Goal: Task Accomplishment & Management: Use online tool/utility

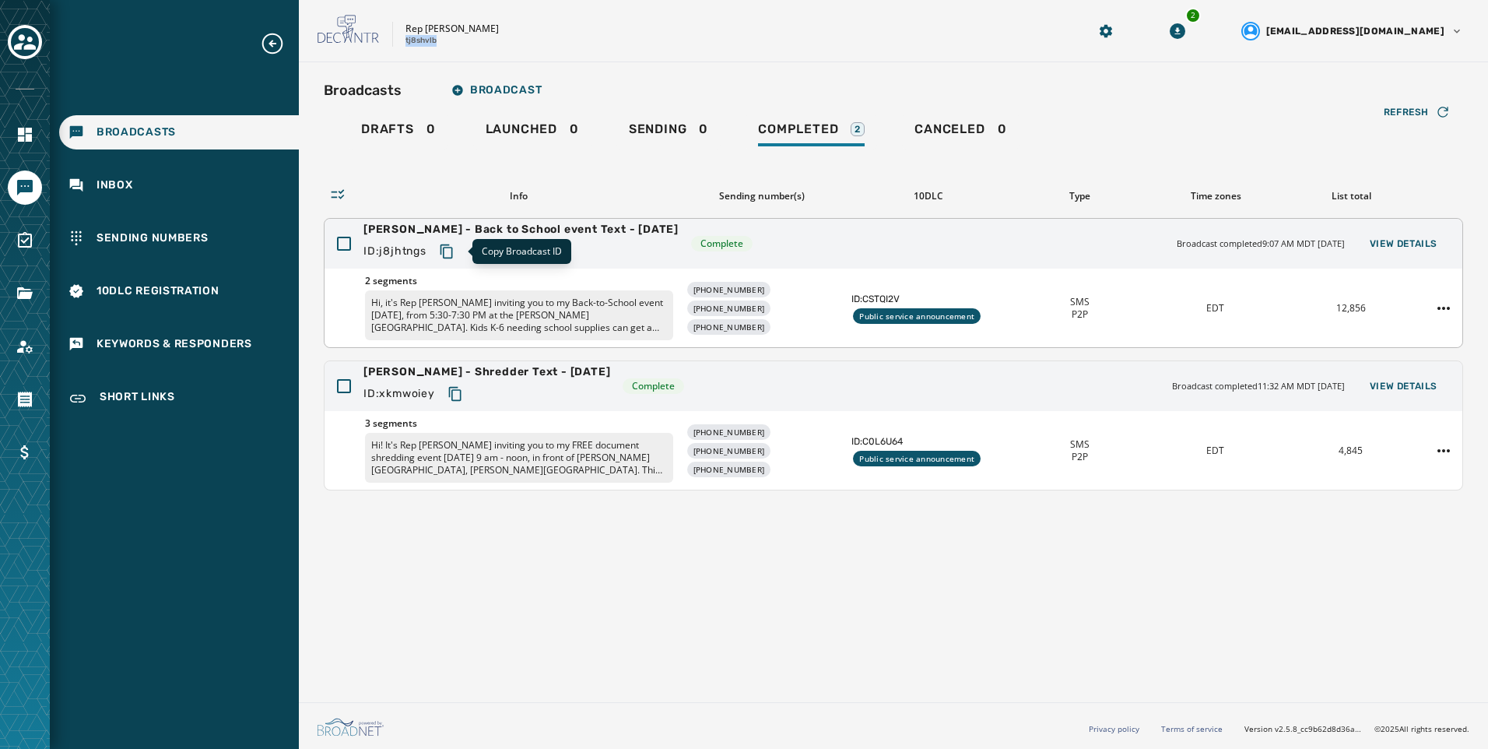
click at [451, 244] on icon "Copy text to clipboard" at bounding box center [447, 252] width 16 height 16
click at [1437, 248] on button "View Details" at bounding box center [1403, 244] width 93 height 22
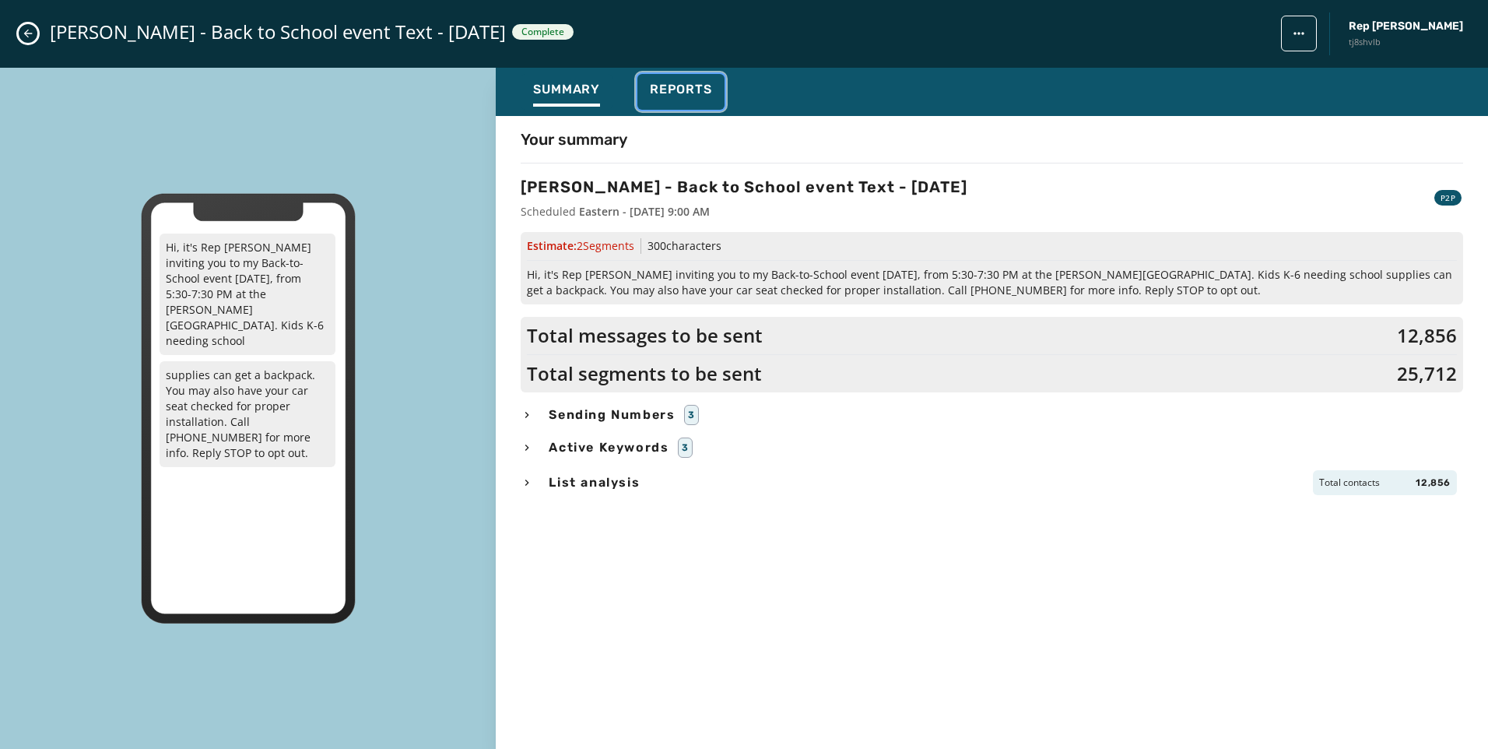
click at [686, 93] on span "Reports" at bounding box center [681, 90] width 62 height 16
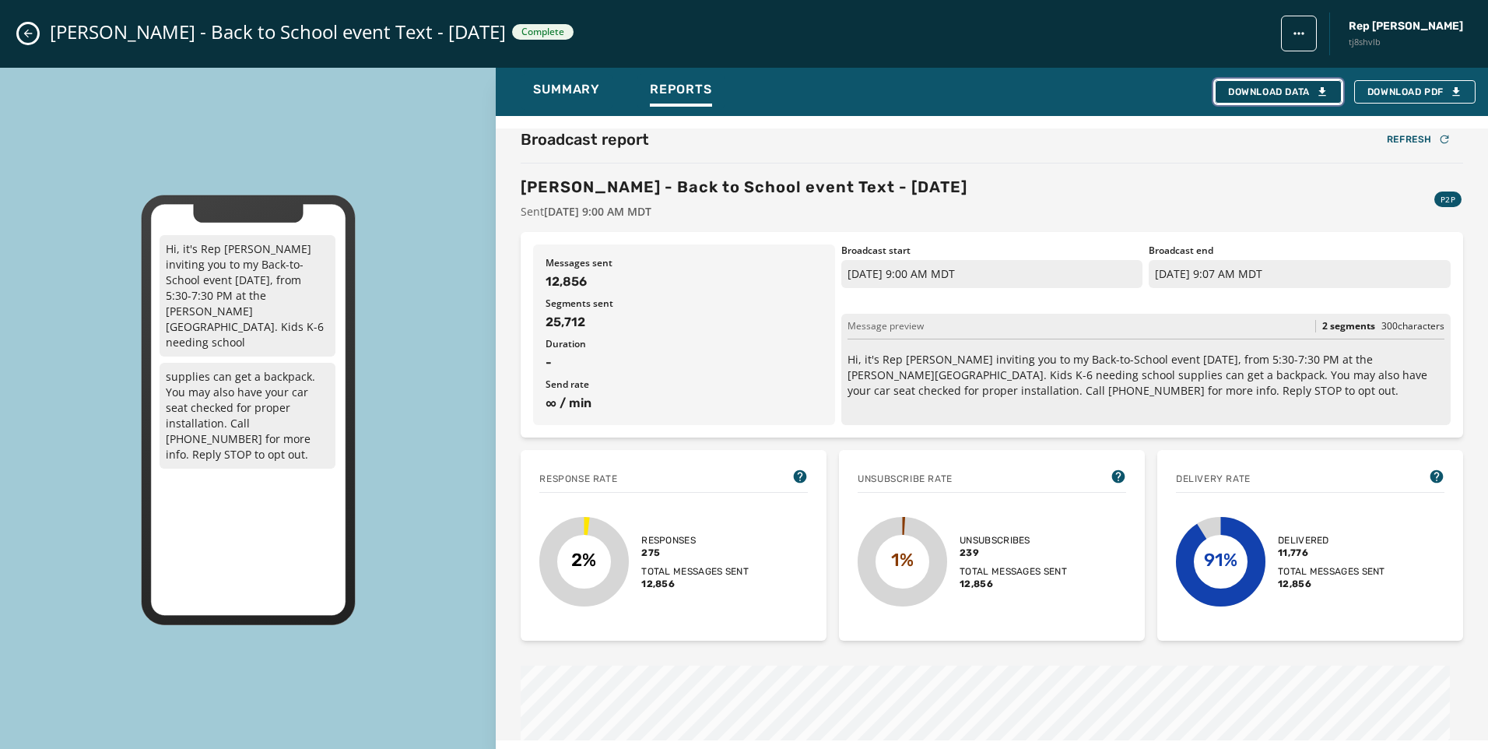
click at [1325, 95] on icon "button" at bounding box center [1322, 92] width 12 height 12
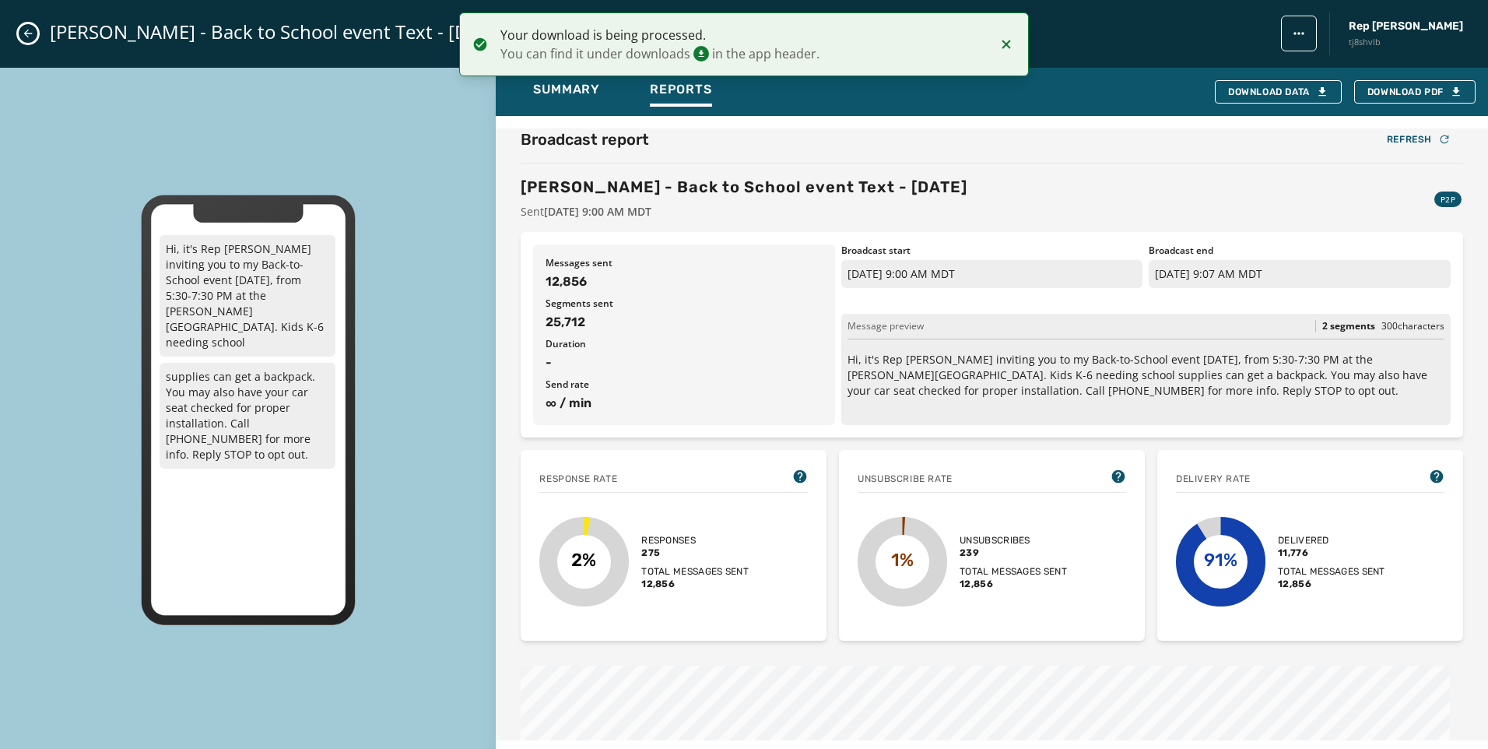
click at [1013, 46] on icon "Notifications (F8)" at bounding box center [1006, 44] width 19 height 19
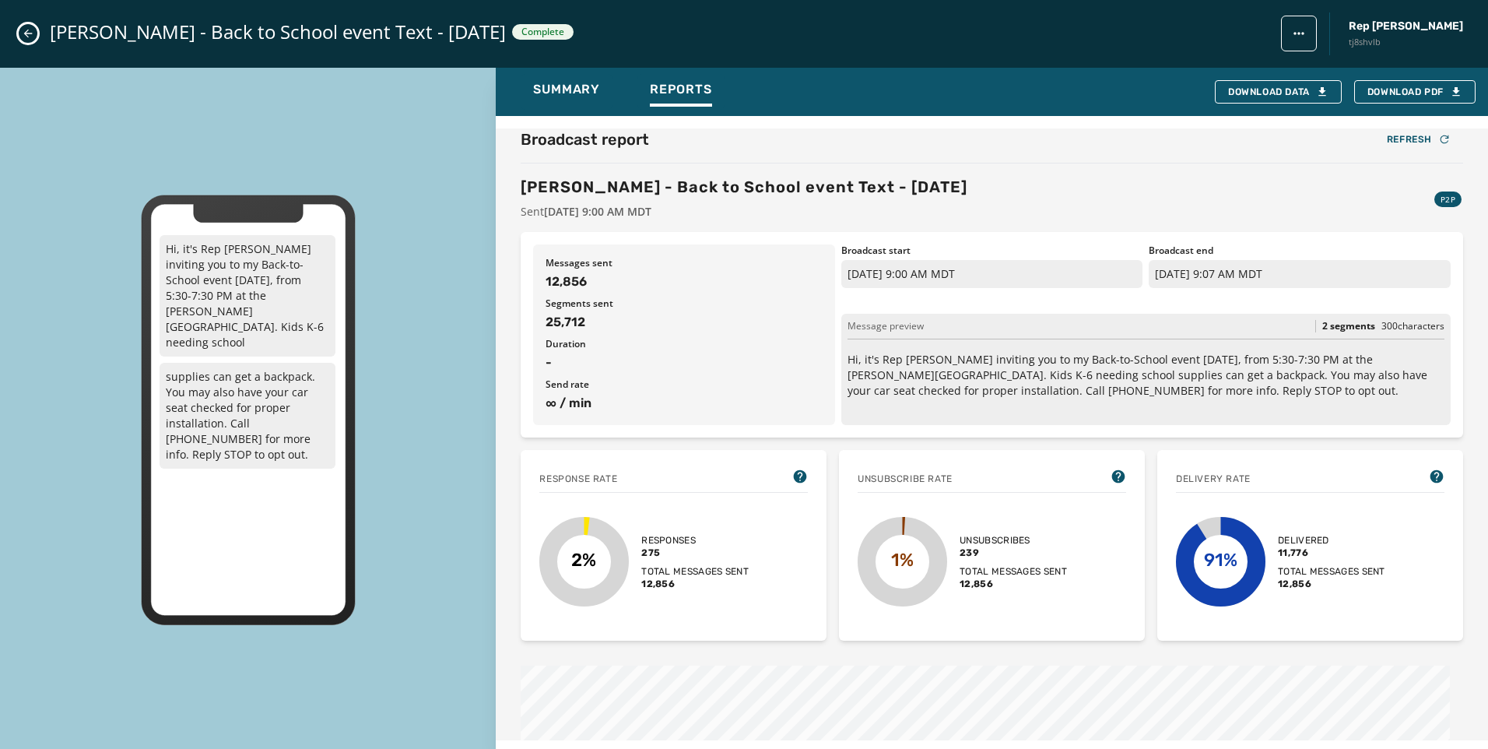
click at [25, 23] on div "[PERSON_NAME] - Back to School event Text - [DATE] Complete Rep [PERSON_NAME] t…" at bounding box center [744, 34] width 1488 height 68
click at [25, 26] on button "Close admin drawer" at bounding box center [28, 33] width 19 height 19
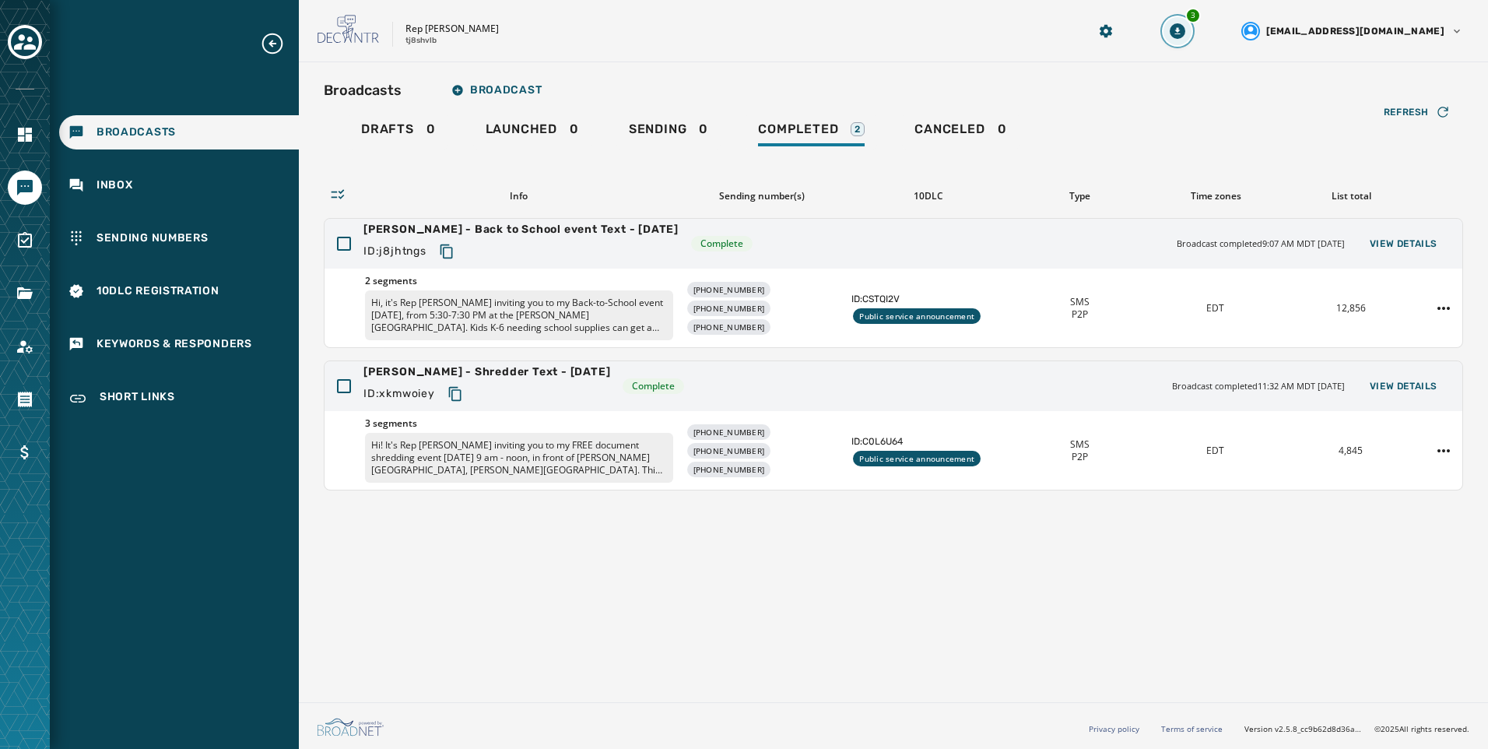
click at [1192, 30] on button "3" at bounding box center [1178, 31] width 28 height 28
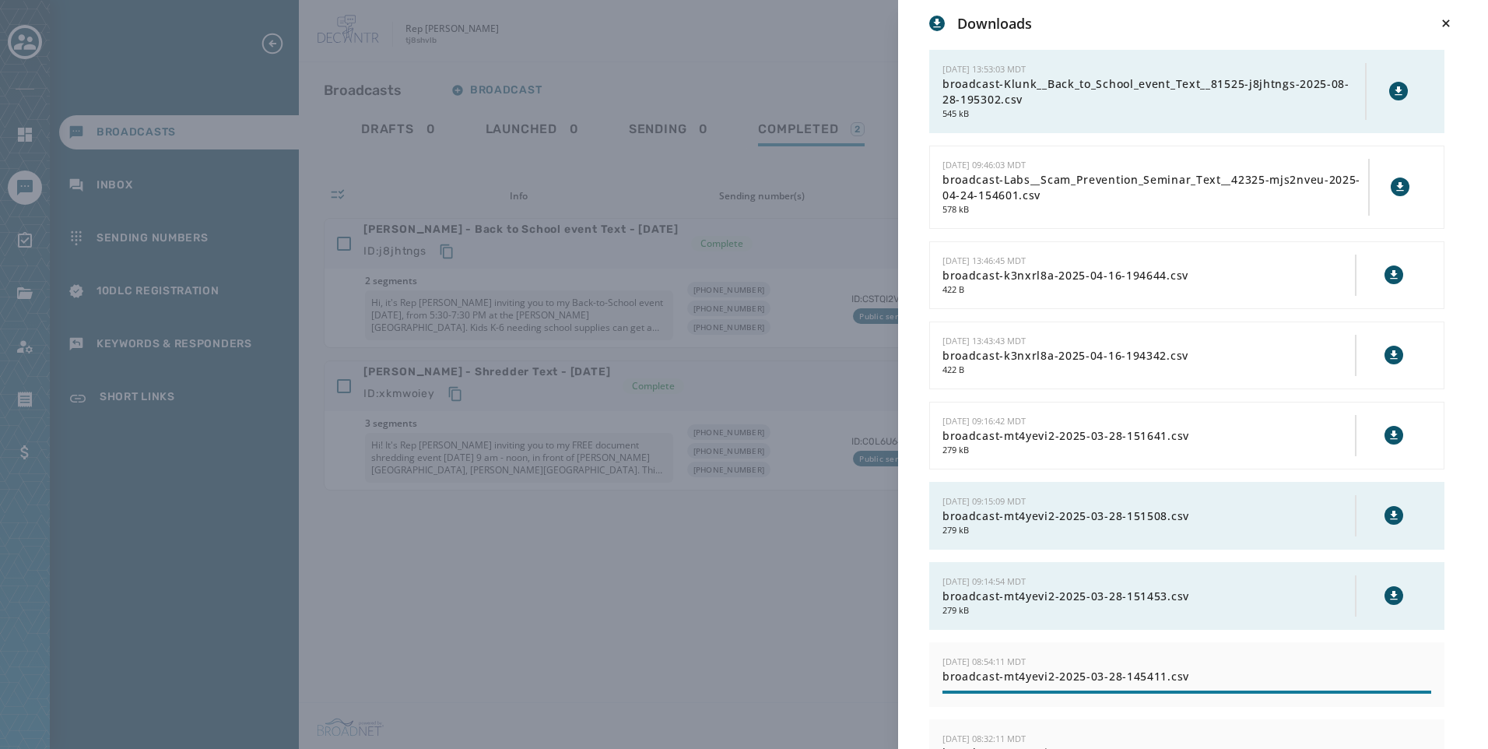
click at [1392, 93] on icon at bounding box center [1398, 91] width 12 height 12
click at [859, 16] on div "Downloads [DATE] 13:53:03 MDT broadcast-Klunk__Back_to_School_event_Text__81525…" at bounding box center [744, 374] width 1488 height 749
